Goal: Transaction & Acquisition: Purchase product/service

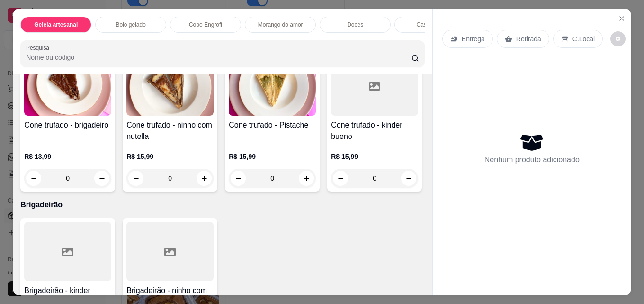
scroll to position [1835, 0]
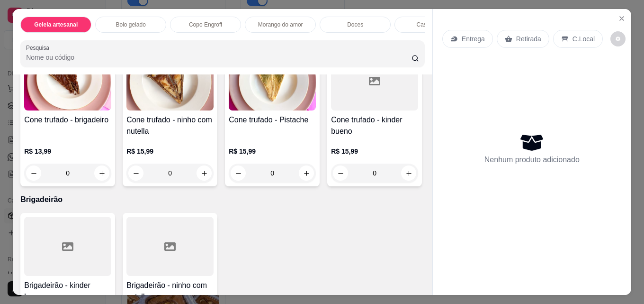
click at [99, 11] on icon "increase-product-quantity" at bounding box center [102, 7] width 7 height 7
type input "1"
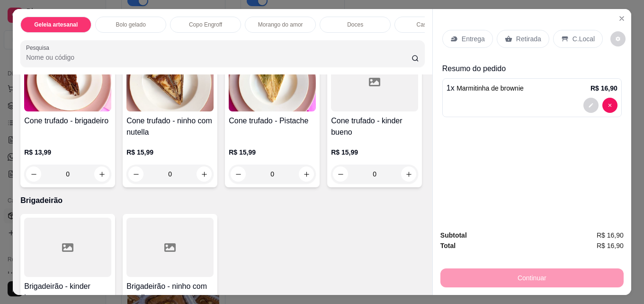
scroll to position [1836, 0]
click at [527, 36] on p "Retirada" at bounding box center [528, 38] width 25 height 9
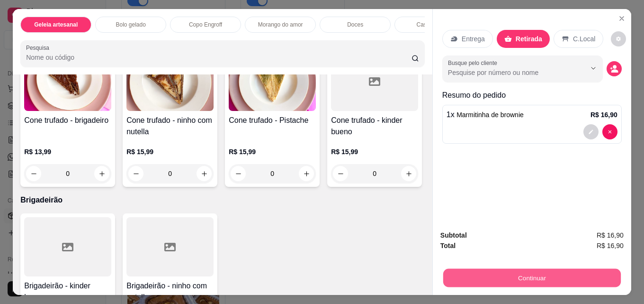
click at [524, 274] on button "Continuar" at bounding box center [532, 277] width 178 height 18
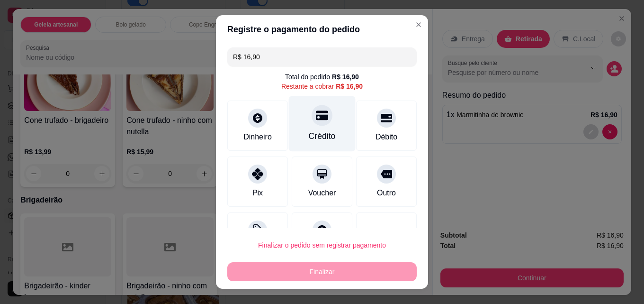
click at [312, 122] on div at bounding box center [322, 115] width 21 height 21
type input "R$ 0,00"
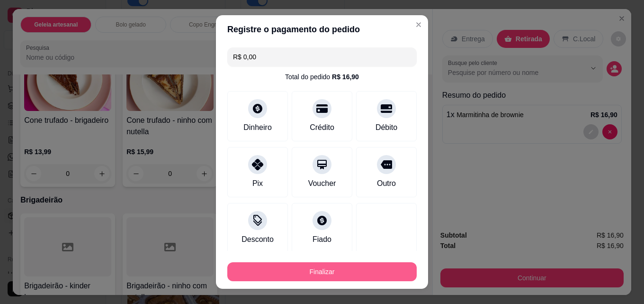
click at [310, 270] on button "Finalizar" at bounding box center [321, 271] width 189 height 19
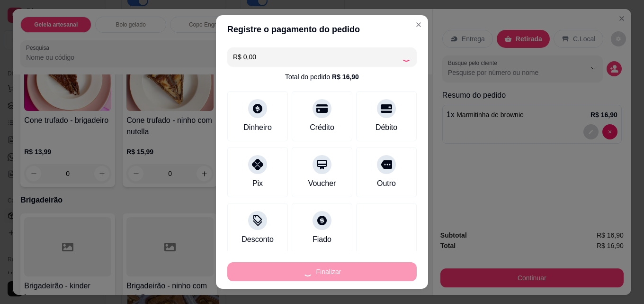
type input "0"
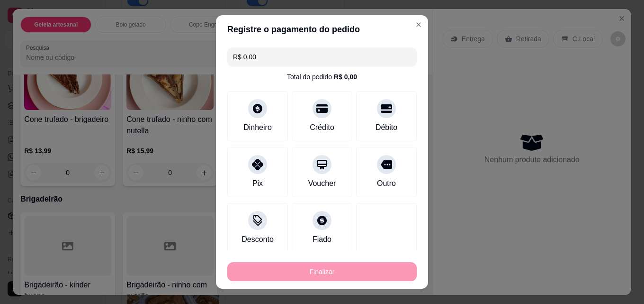
type input "-R$ 16,90"
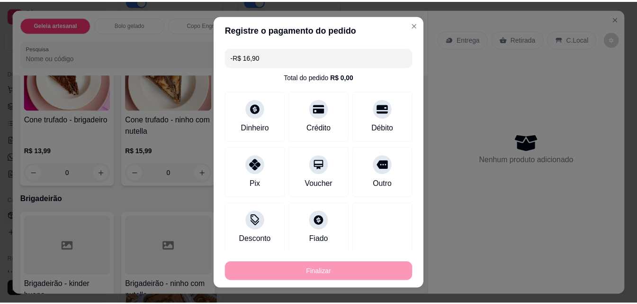
scroll to position [1835, 0]
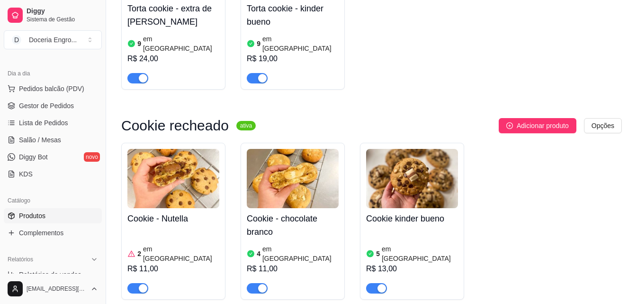
scroll to position [1942, 0]
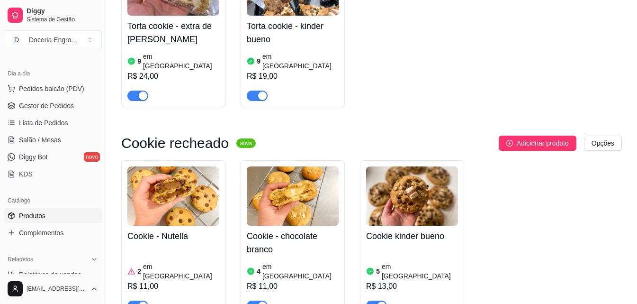
click at [380, 301] on div "button" at bounding box center [382, 305] width 9 height 9
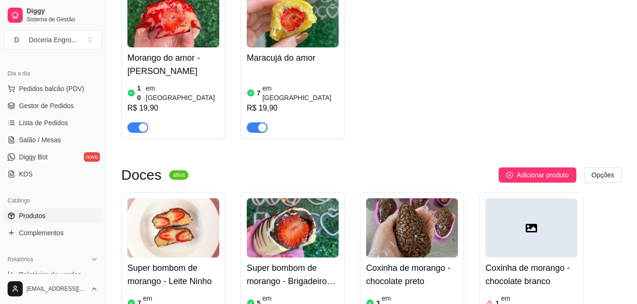
scroll to position [1184, 0]
